Goal: Task Accomplishment & Management: Use online tool/utility

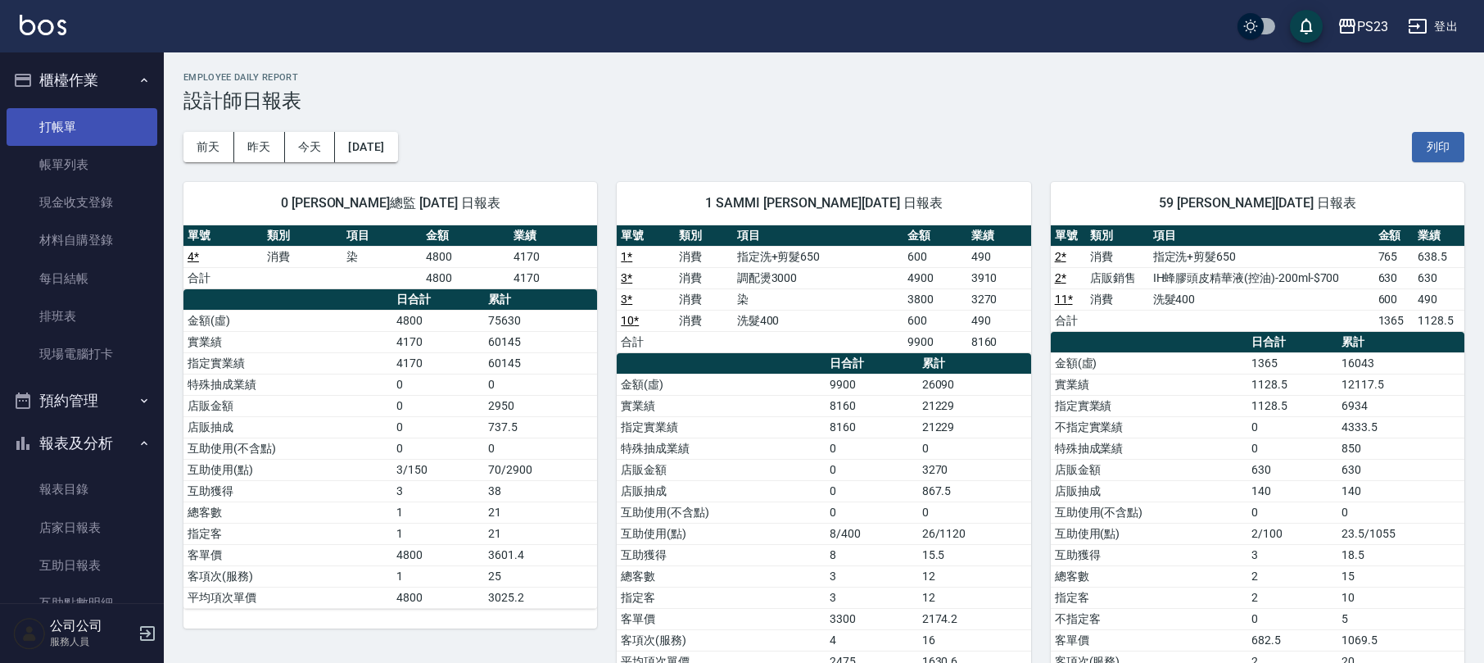
click at [122, 124] on link "打帳單" at bounding box center [82, 127] width 151 height 38
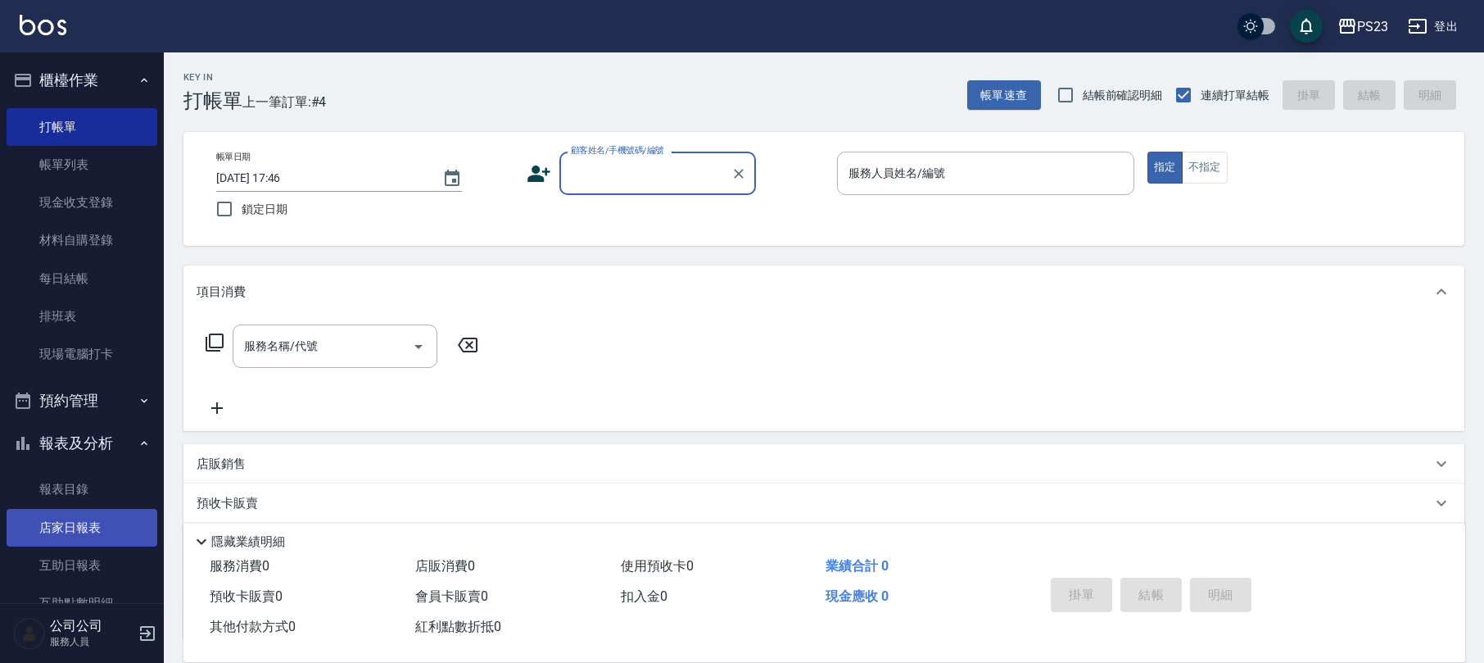
scroll to position [218, 0]
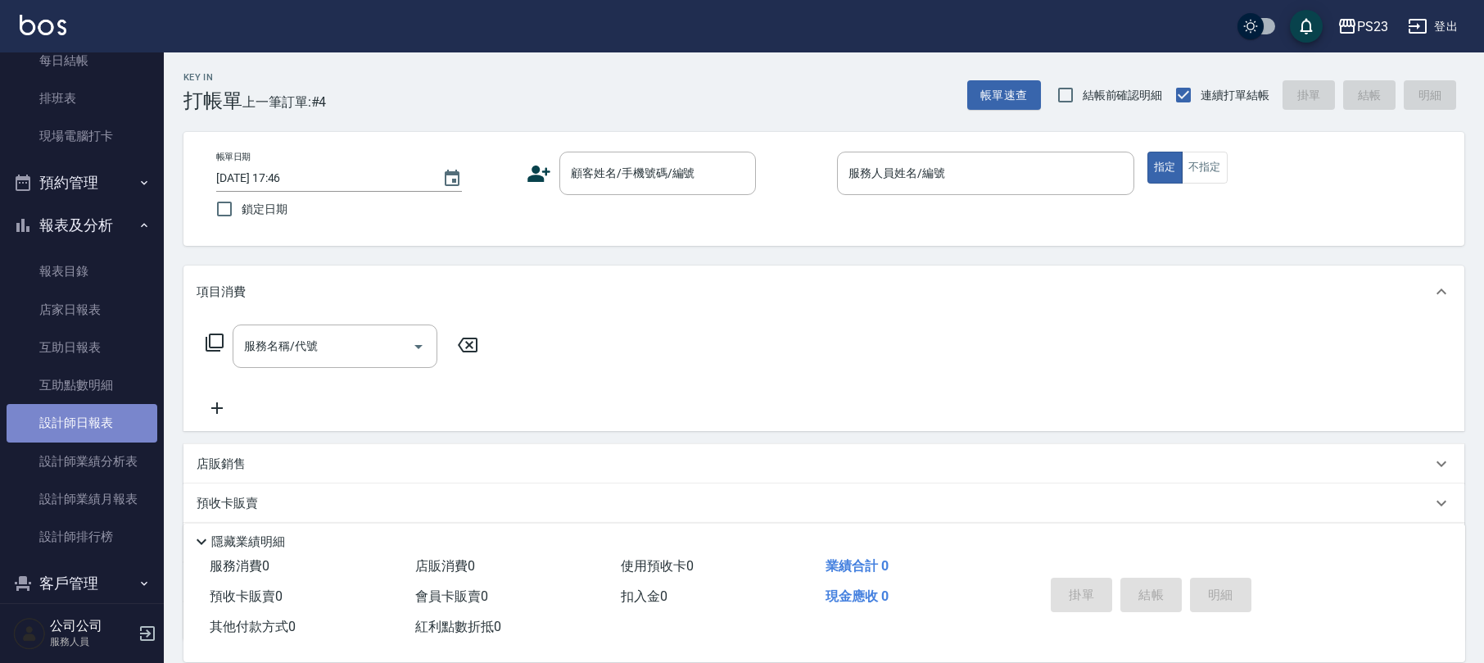
click at [111, 427] on link "設計師日報表" at bounding box center [82, 423] width 151 height 38
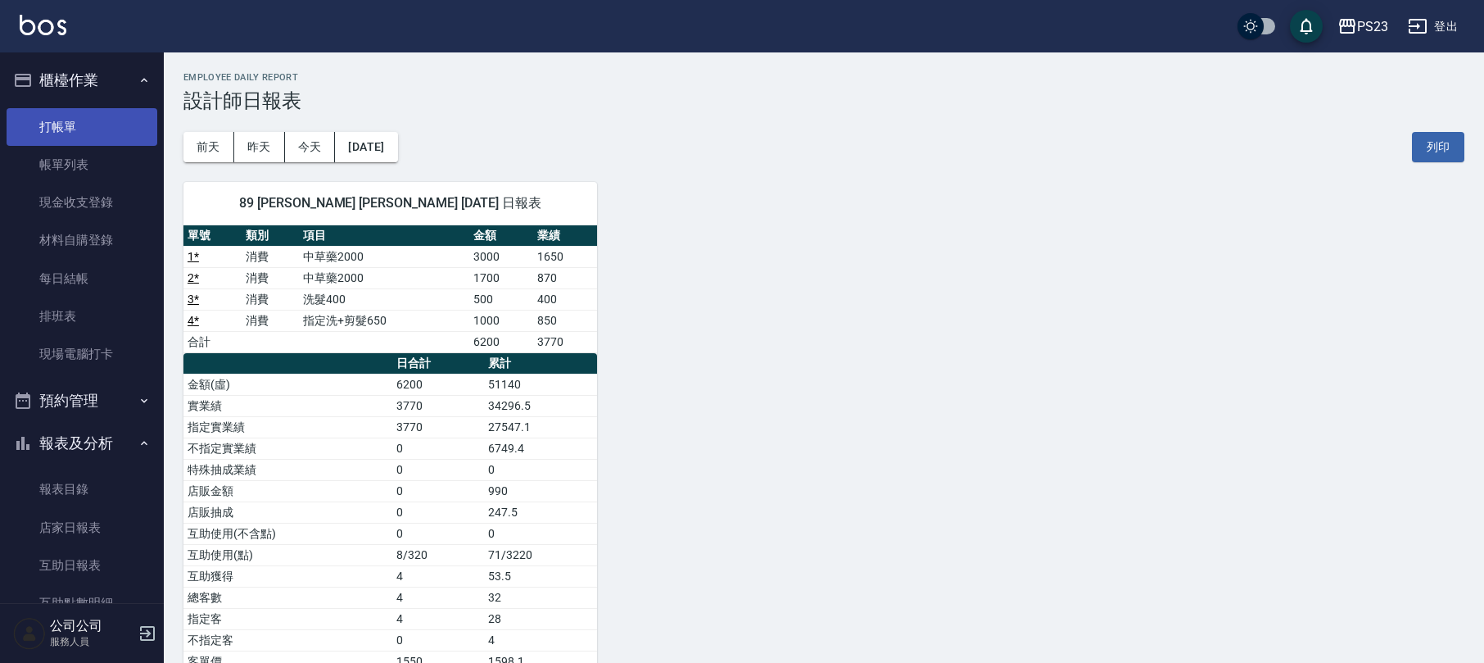
click at [88, 126] on link "打帳單" at bounding box center [82, 127] width 151 height 38
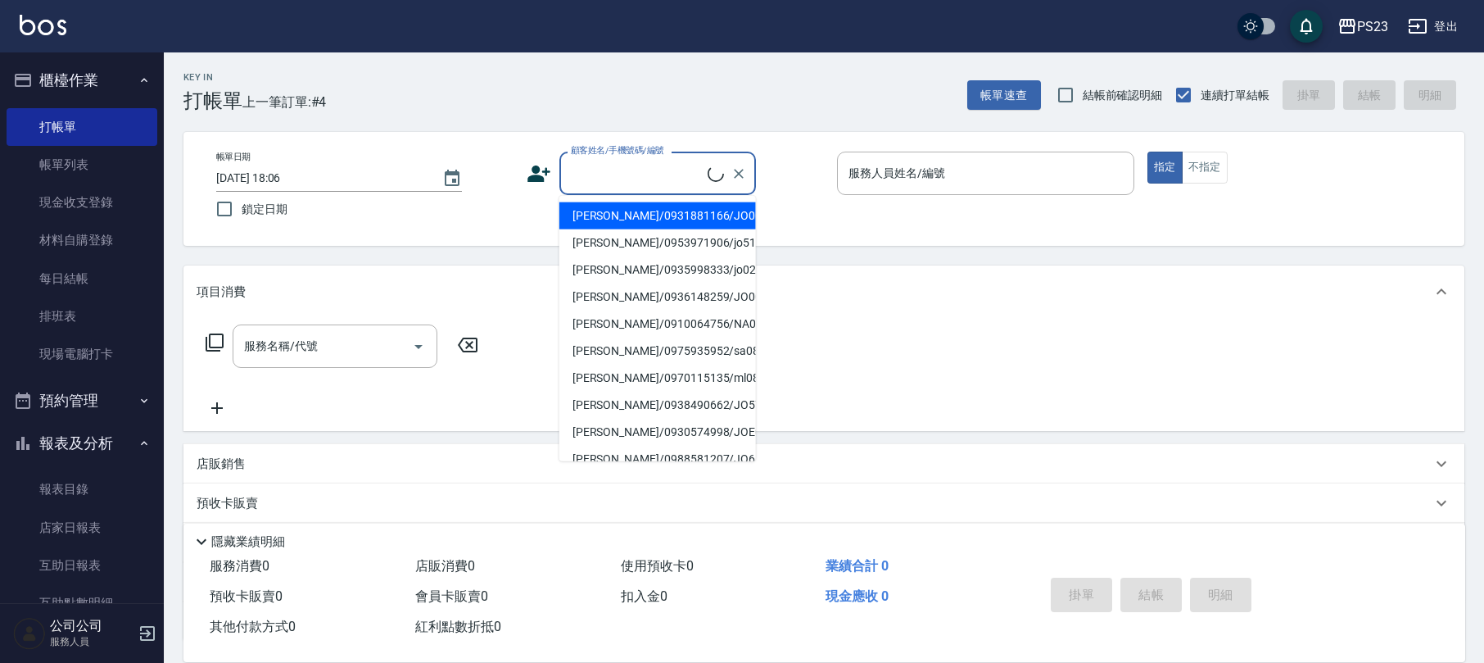
click at [617, 175] on input "顧客姓名/手機號碼/編號" at bounding box center [637, 173] width 141 height 29
click at [712, 223] on li "[PERSON_NAME]/0920626688/jo620606" at bounding box center [657, 215] width 197 height 27
type input "[PERSON_NAME]/0920626688/jo620606"
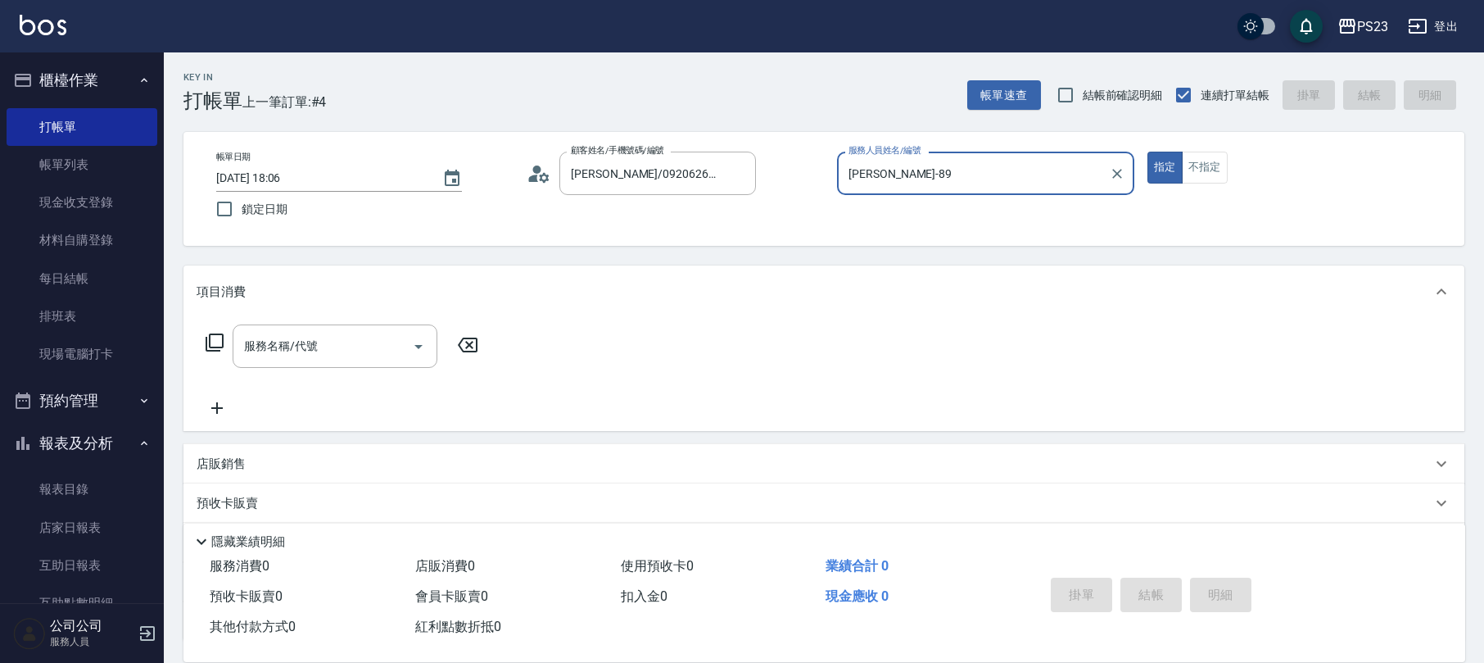
type input "[PERSON_NAME]-89"
click at [217, 346] on icon at bounding box center [215, 342] width 20 height 20
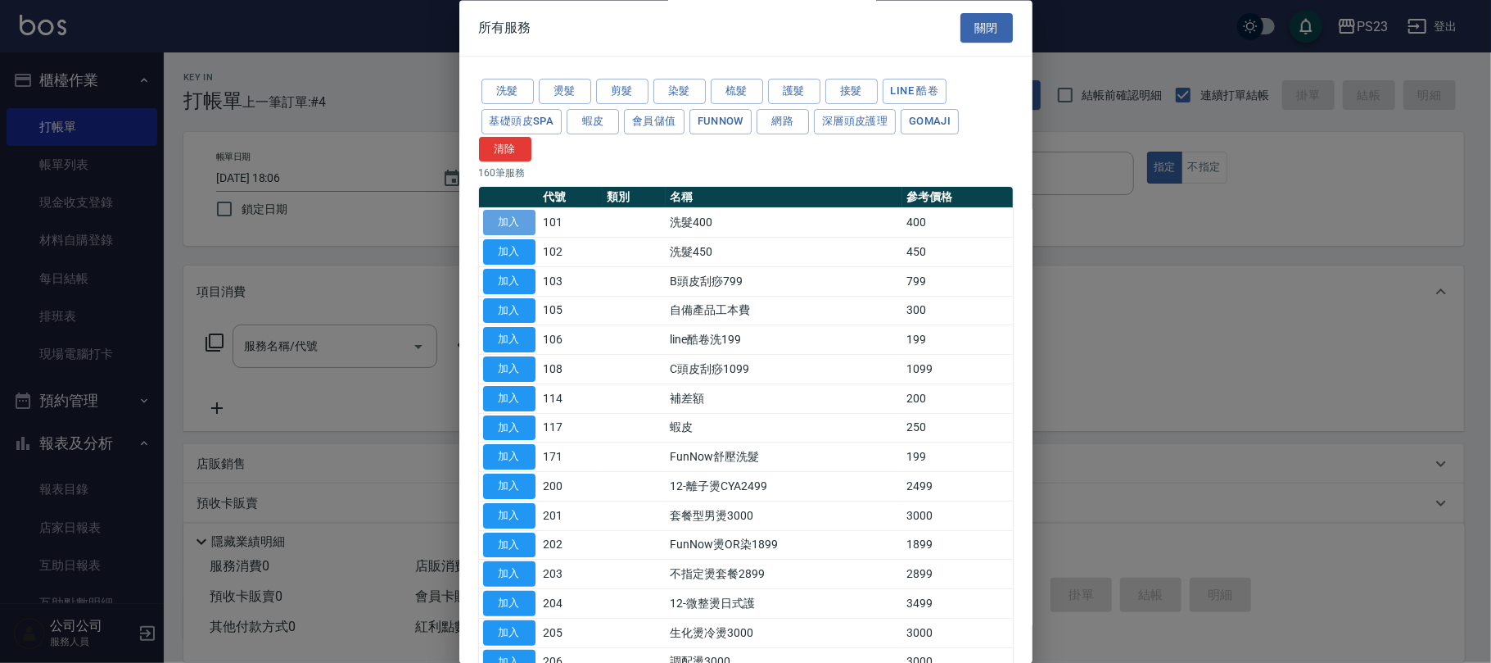
click at [485, 220] on button "加入" at bounding box center [509, 222] width 52 height 25
type input "洗髮400(101)"
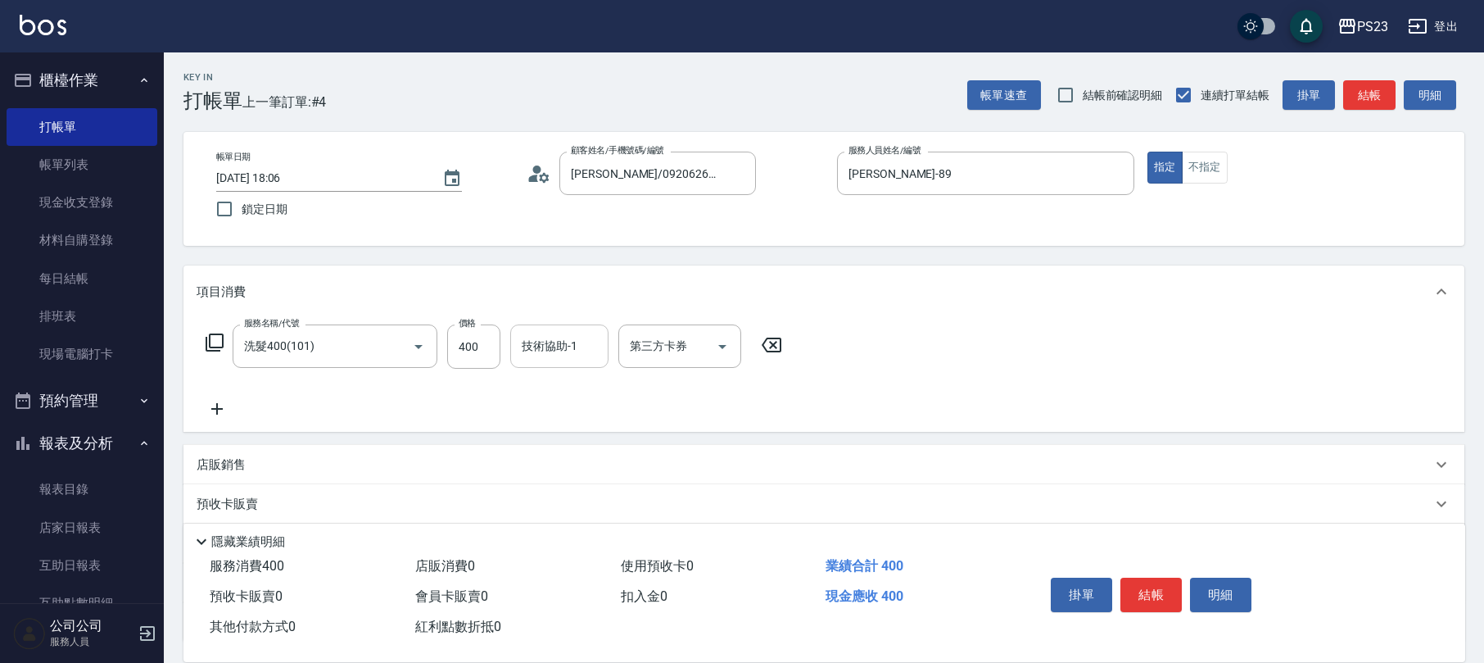
click at [555, 339] on div "技術協助-1 技術協助-1" at bounding box center [559, 345] width 98 height 43
type input "青惠-26"
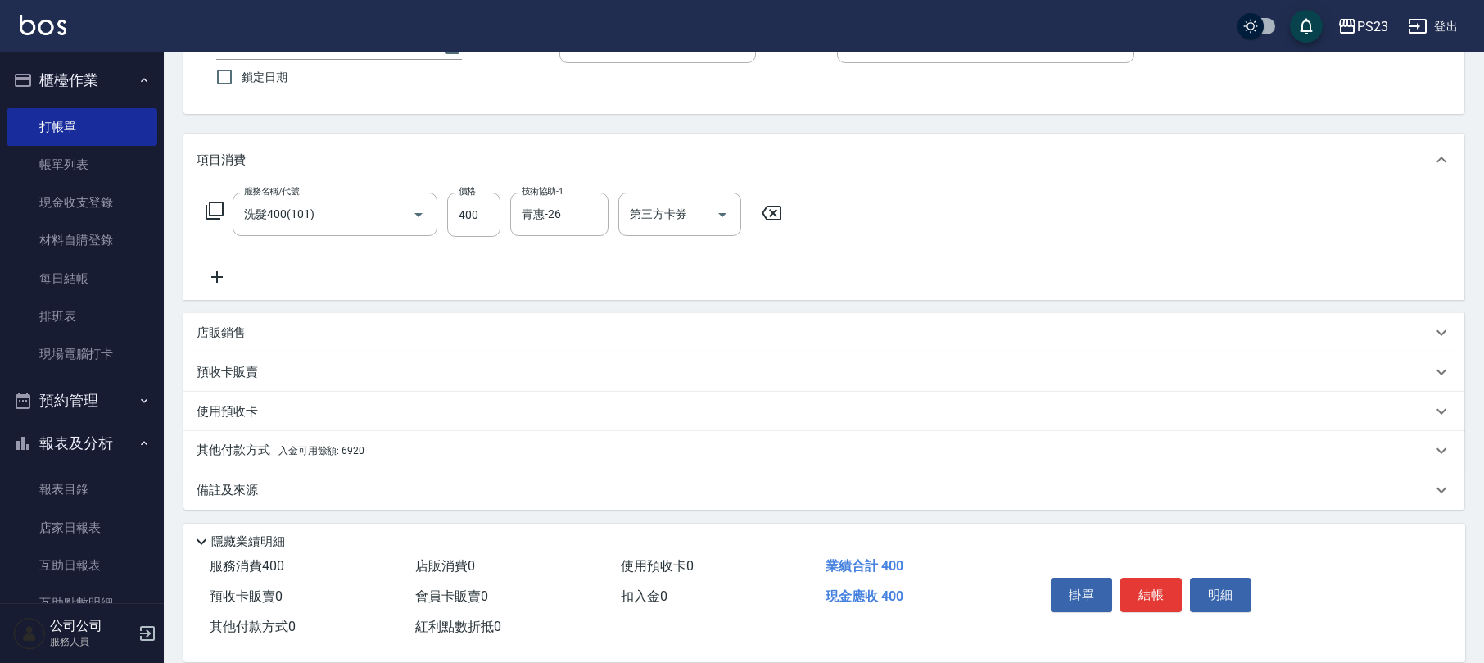
click at [403, 440] on div "其他付款方式 入金可用餘額: 6920" at bounding box center [823, 450] width 1281 height 39
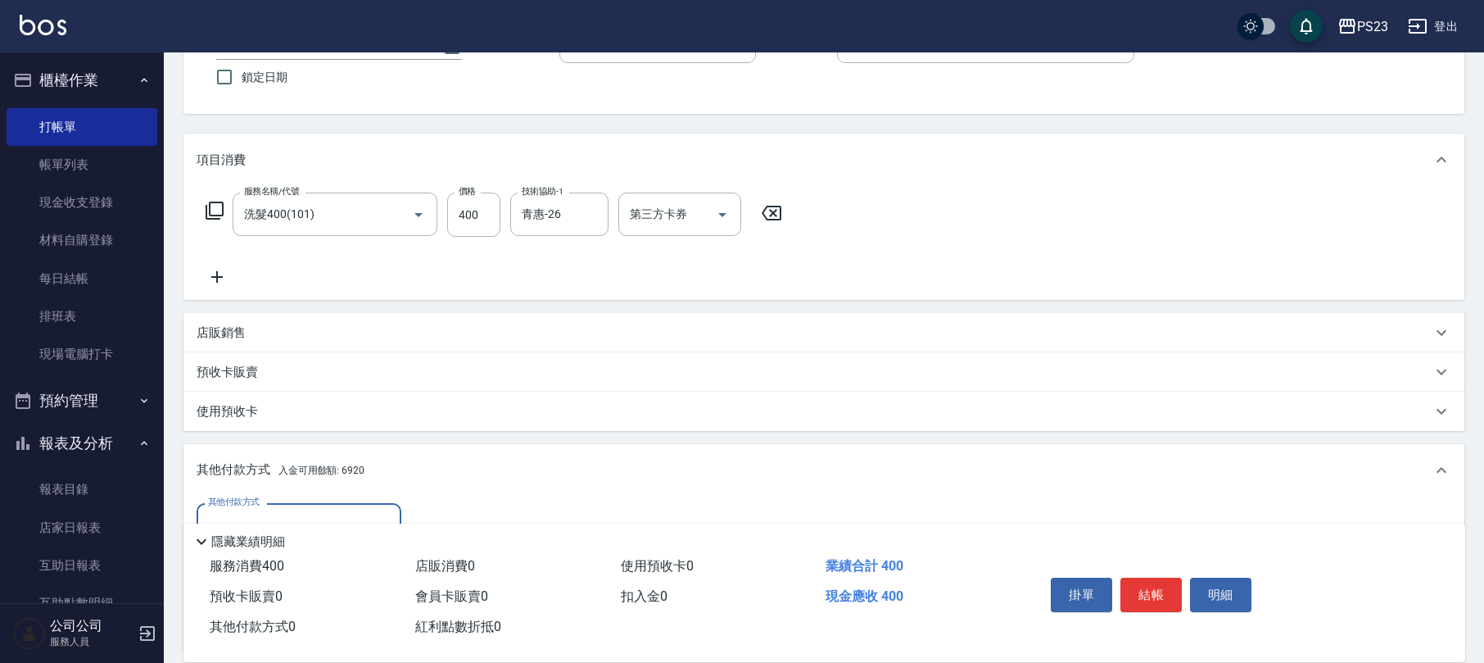
scroll to position [324, 0]
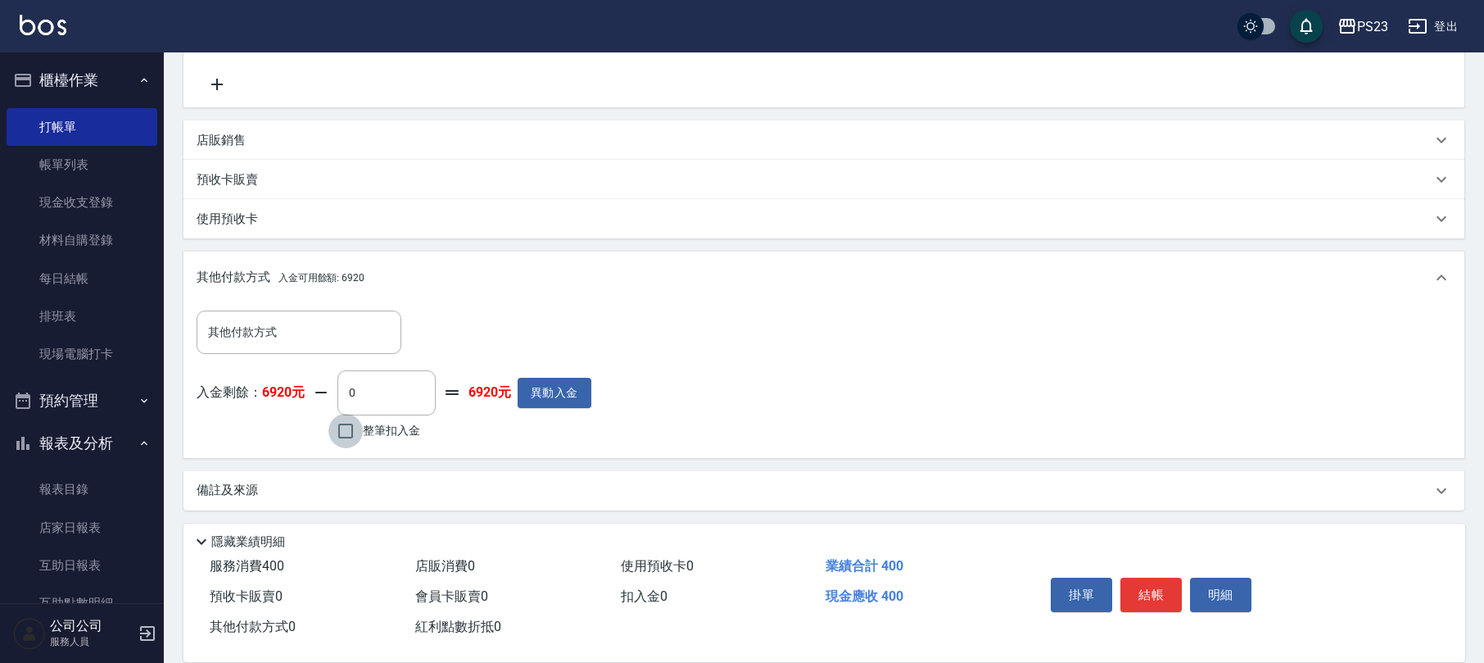
click at [346, 429] on input "整筆扣入金" at bounding box center [345, 431] width 34 height 34
checkbox input "true"
type input "400"
click at [1158, 591] on button "結帳" at bounding box center [1150, 594] width 61 height 34
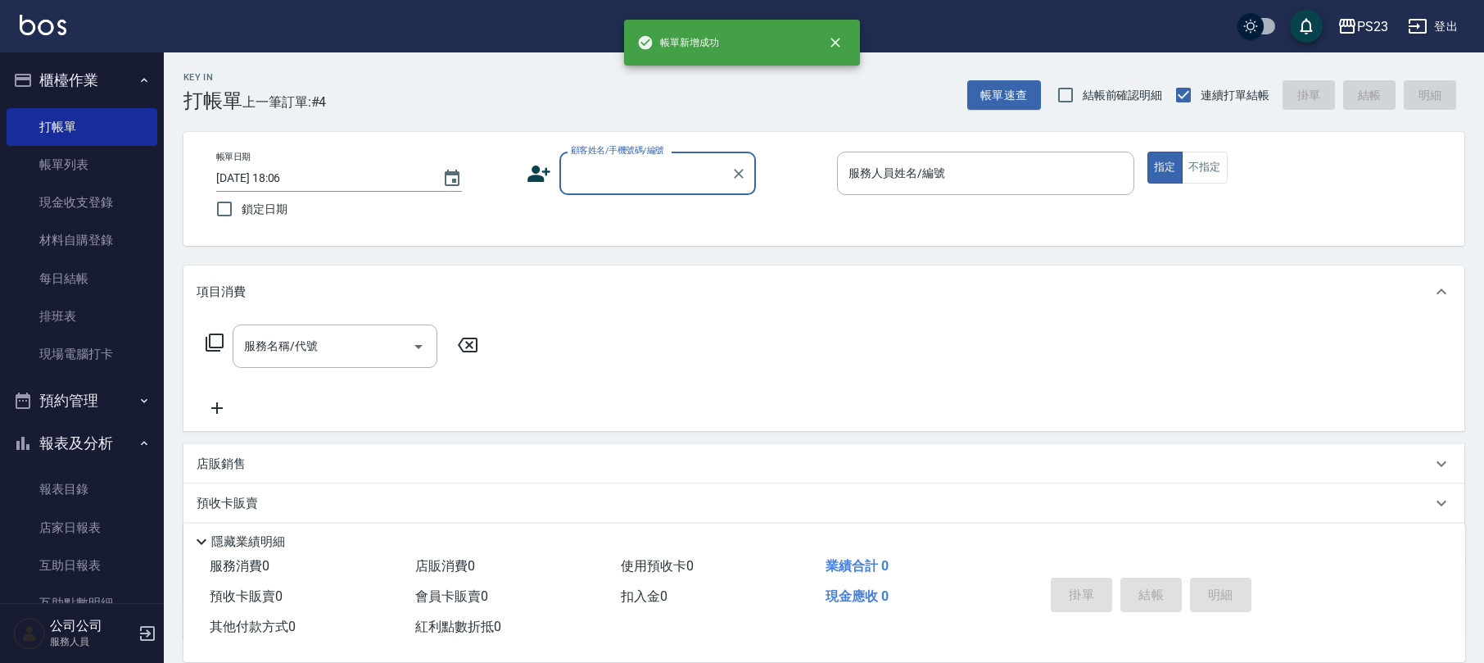
scroll to position [0, 0]
